Goal: Navigation & Orientation: Find specific page/section

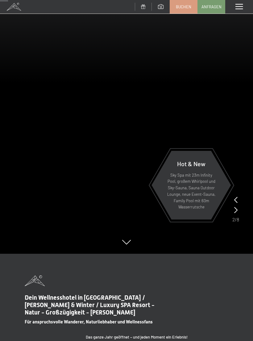
scroll to position [86, 0]
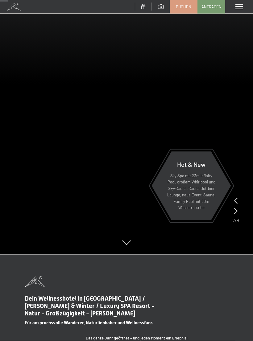
click at [237, 211] on icon at bounding box center [235, 211] width 3 height 6
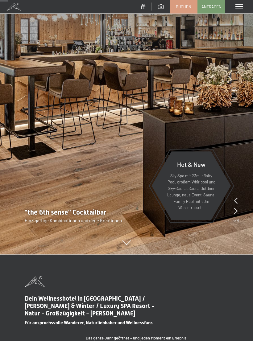
scroll to position [87, 0]
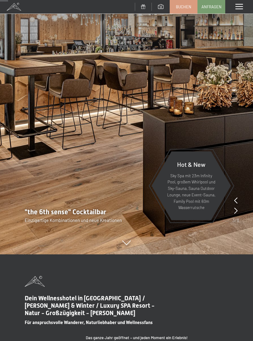
click at [236, 210] on icon at bounding box center [235, 211] width 3 height 6
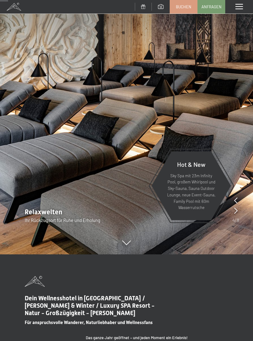
click at [236, 215] on div at bounding box center [235, 211] width 3 height 9
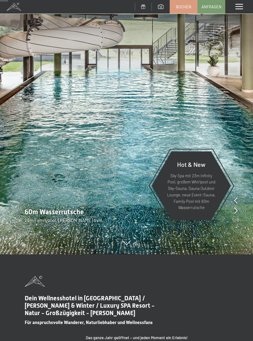
click at [234, 212] on icon at bounding box center [235, 211] width 3 height 6
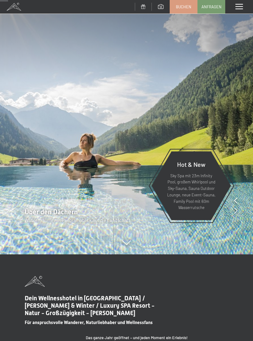
click at [239, 209] on div "Über den Dächern Wasserträume mit Panoramablick auf die Landschaft" at bounding box center [126, 216] width 253 height 16
click at [235, 211] on icon at bounding box center [235, 211] width 3 height 6
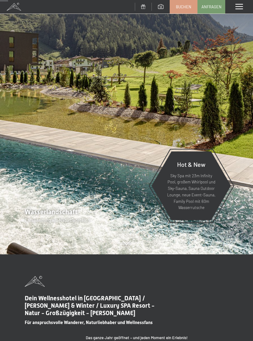
click at [236, 212] on icon at bounding box center [235, 211] width 3 height 6
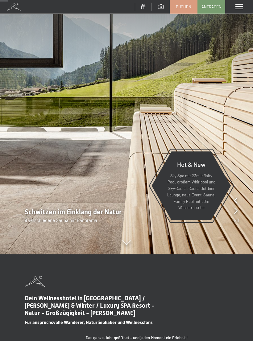
click at [236, 211] on icon at bounding box center [235, 211] width 3 height 6
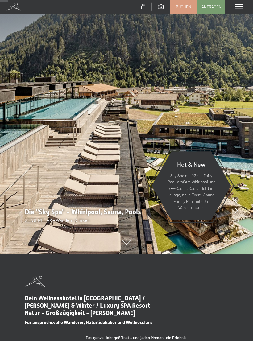
click at [236, 212] on icon at bounding box center [236, 211] width 3 height 6
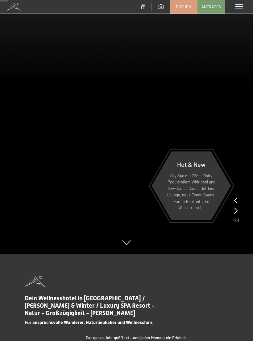
click at [236, 213] on icon at bounding box center [235, 211] width 3 height 6
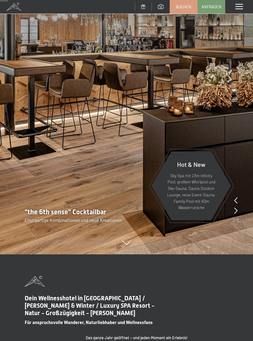
click at [237, 5] on span at bounding box center [239, 7] width 7 height 6
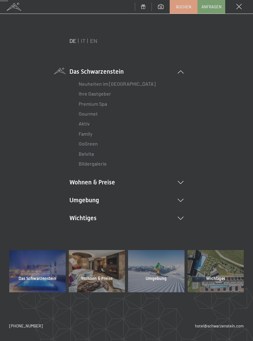
click at [85, 116] on link "Gourmet" at bounding box center [88, 114] width 19 height 6
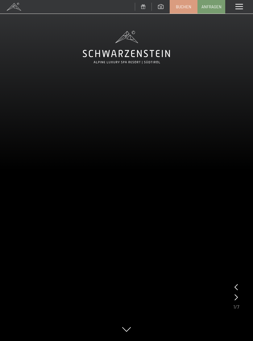
click at [236, 7] on span at bounding box center [239, 7] width 7 height 6
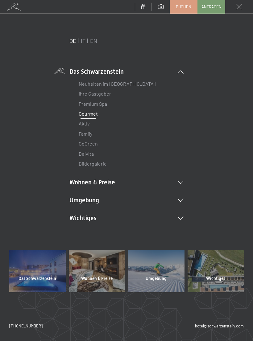
click at [83, 124] on link "Aktiv" at bounding box center [84, 124] width 11 height 6
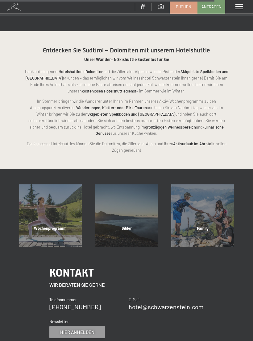
scroll to position [1073, 0]
click at [54, 226] on div "Wochenprogramm" at bounding box center [50, 236] width 76 height 21
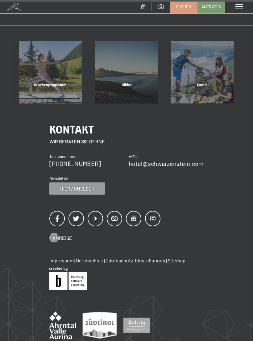
scroll to position [1866, 0]
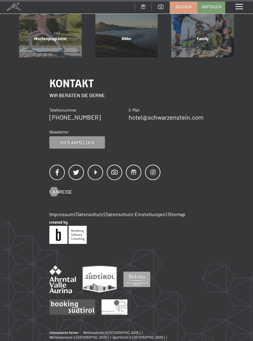
click at [236, 9] on span at bounding box center [239, 7] width 7 height 6
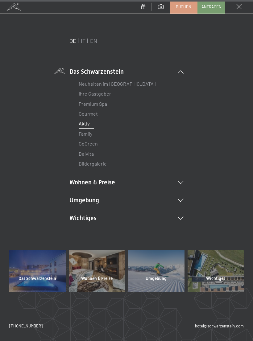
click at [131, 82] on link "Neuheiten im [GEOGRAPHIC_DATA]" at bounding box center [117, 84] width 77 height 6
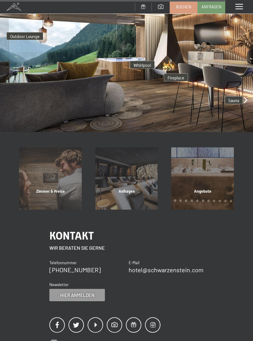
scroll to position [1222, 0]
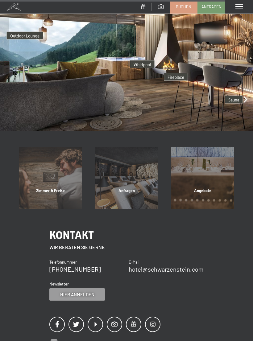
click at [55, 188] on div "Zimmer & Preise" at bounding box center [50, 198] width 76 height 21
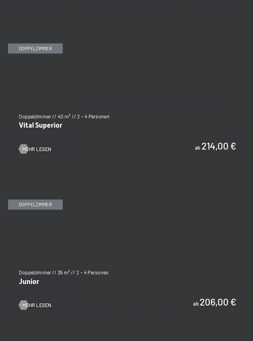
scroll to position [1330, 0]
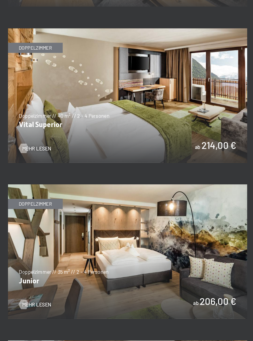
click at [37, 299] on span "Mehr Lesen" at bounding box center [49, 302] width 25 height 6
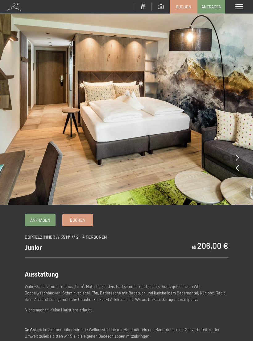
click at [236, 171] on icon at bounding box center [237, 168] width 3 height 6
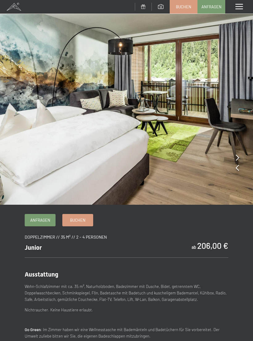
click at [242, 157] on img at bounding box center [126, 102] width 253 height 205
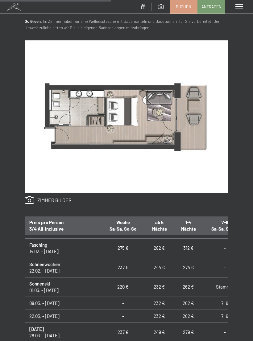
scroll to position [289, 0]
